Goal: Task Accomplishment & Management: Complete application form

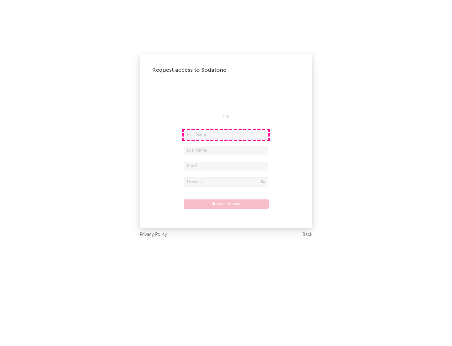
click at [226, 134] on input "text" at bounding box center [226, 134] width 85 height 9
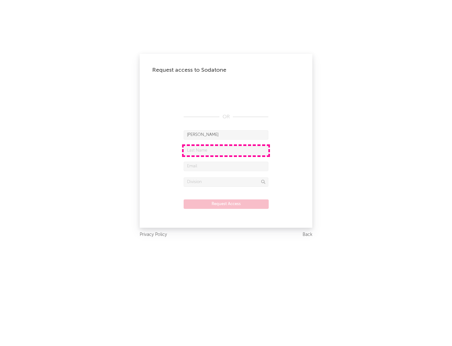
type input "[PERSON_NAME]"
click at [226, 150] on input "text" at bounding box center [226, 150] width 85 height 9
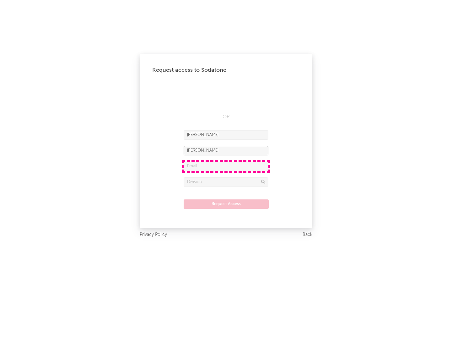
type input "[PERSON_NAME]"
click at [226, 166] on input "text" at bounding box center [226, 165] width 85 height 9
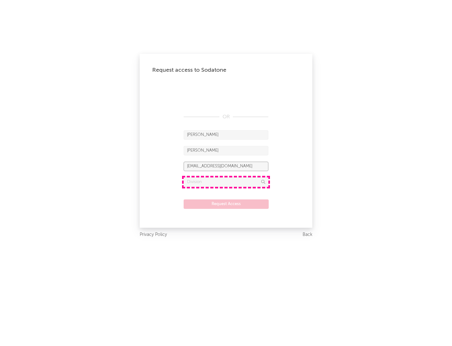
type input "[EMAIL_ADDRESS][DOMAIN_NAME]"
click at [226, 182] on input "text" at bounding box center [226, 181] width 85 height 9
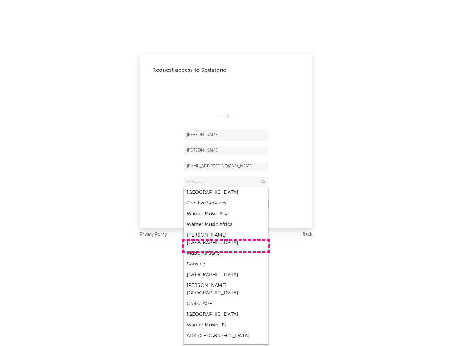
click at [226, 248] on div "Music All Stars" at bounding box center [226, 253] width 85 height 11
type input "Music All Stars"
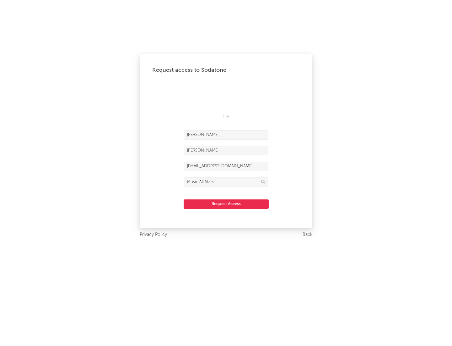
click at [226, 204] on button "Request Access" at bounding box center [226, 203] width 85 height 9
